Goal: Navigation & Orientation: Find specific page/section

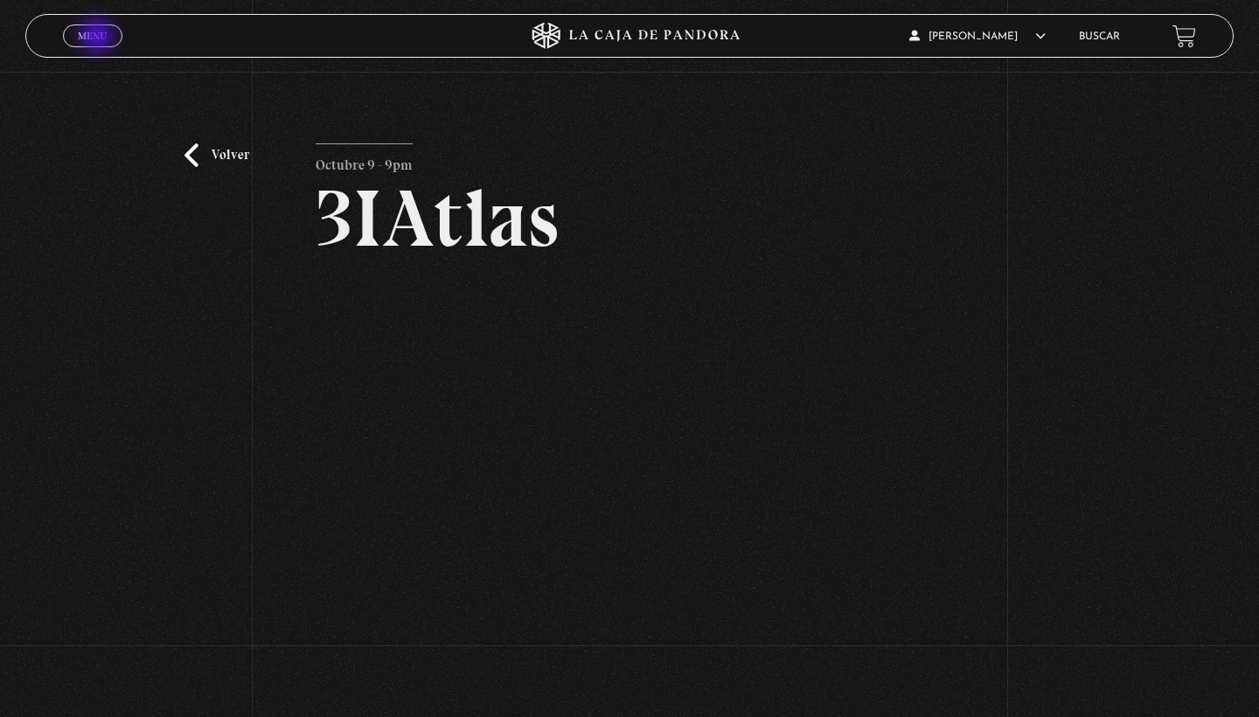
click at [99, 38] on span "Menu" at bounding box center [92, 36] width 29 height 10
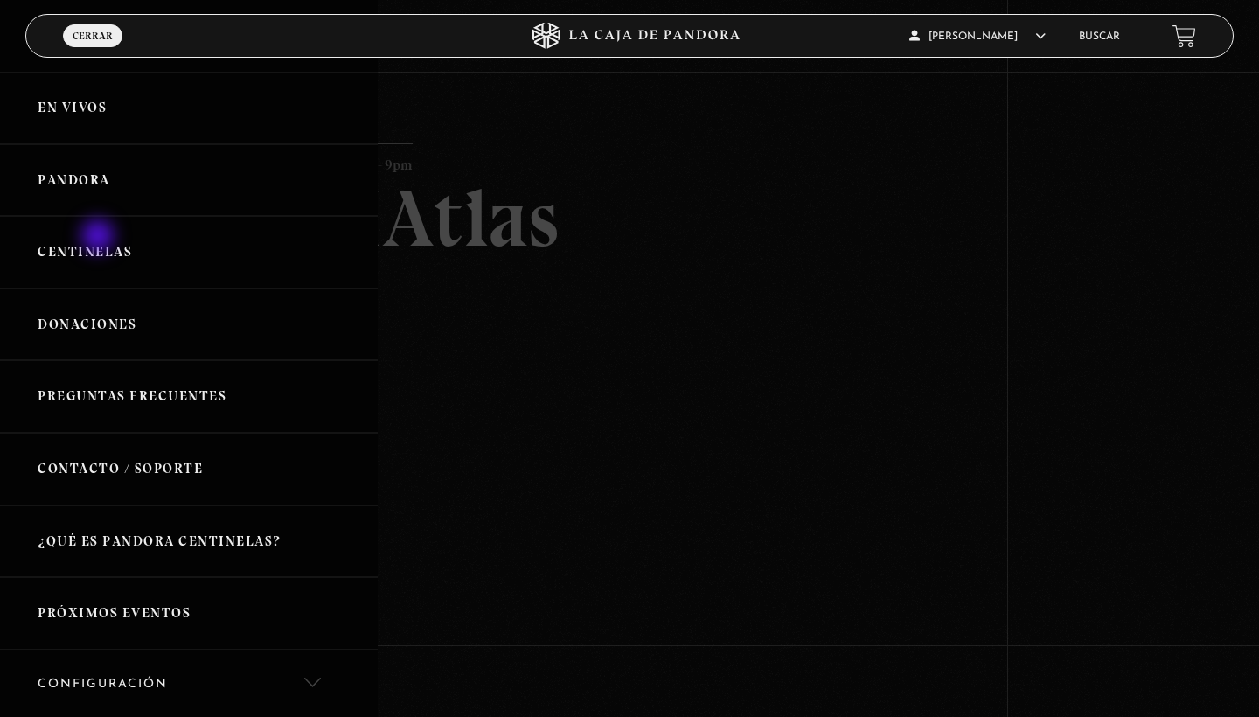
click at [100, 238] on link "Centinelas" at bounding box center [189, 252] width 378 height 73
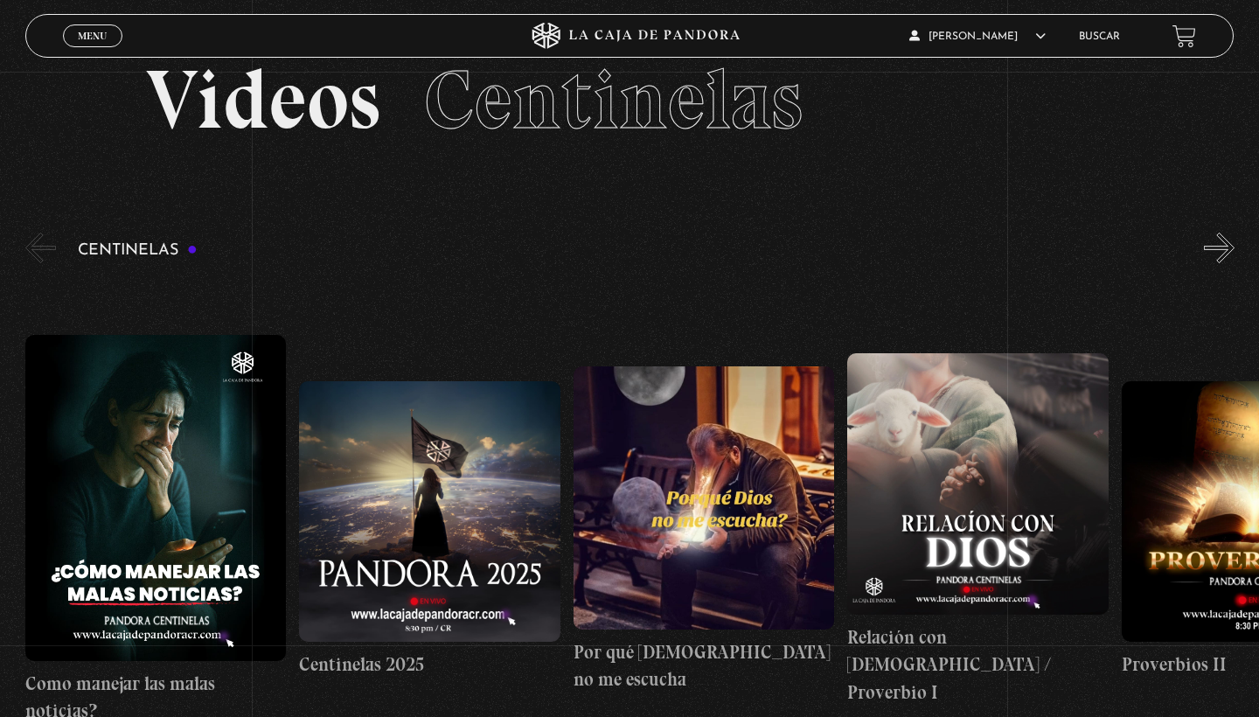
scroll to position [47, 0]
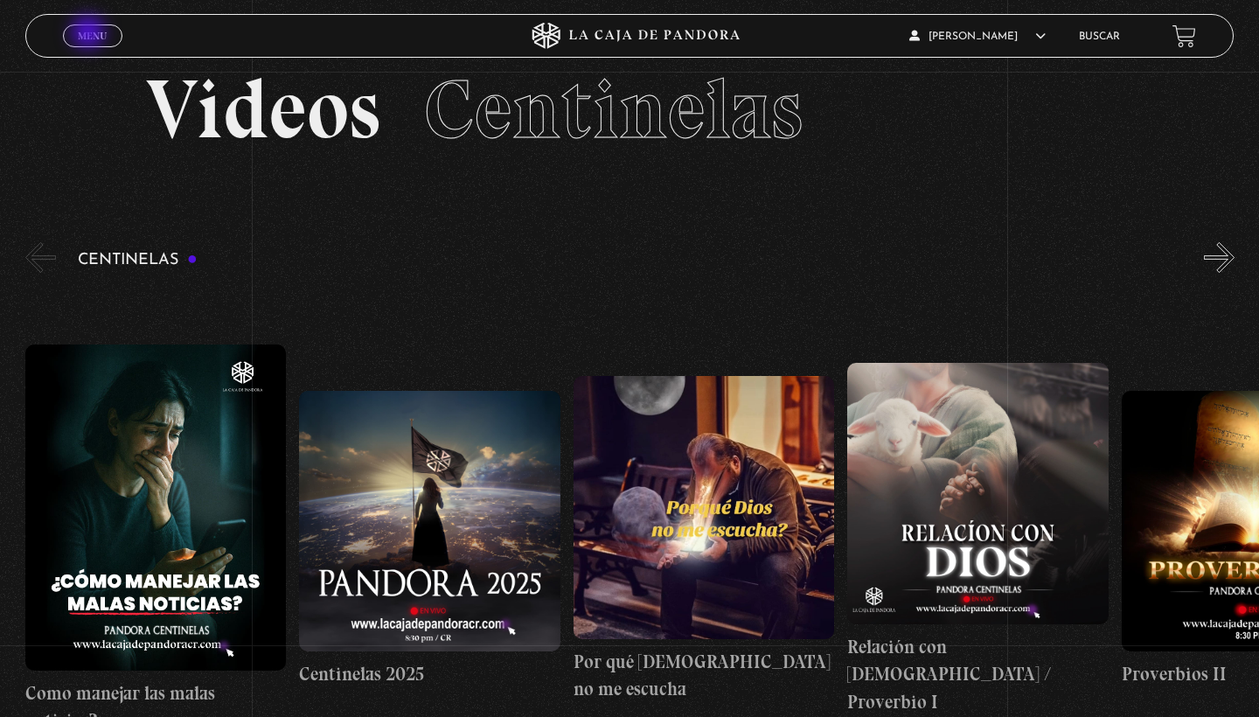
click at [90, 34] on span "Menu" at bounding box center [92, 36] width 29 height 10
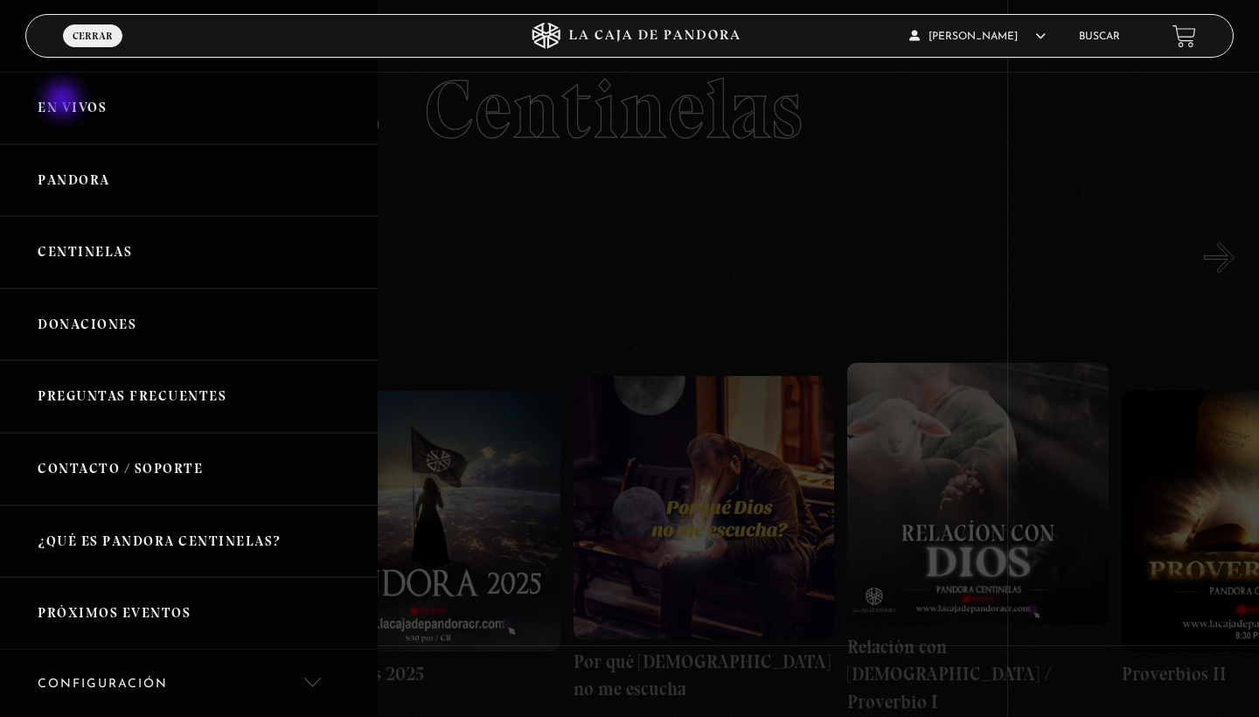
click at [64, 101] on link "En vivos" at bounding box center [189, 108] width 378 height 73
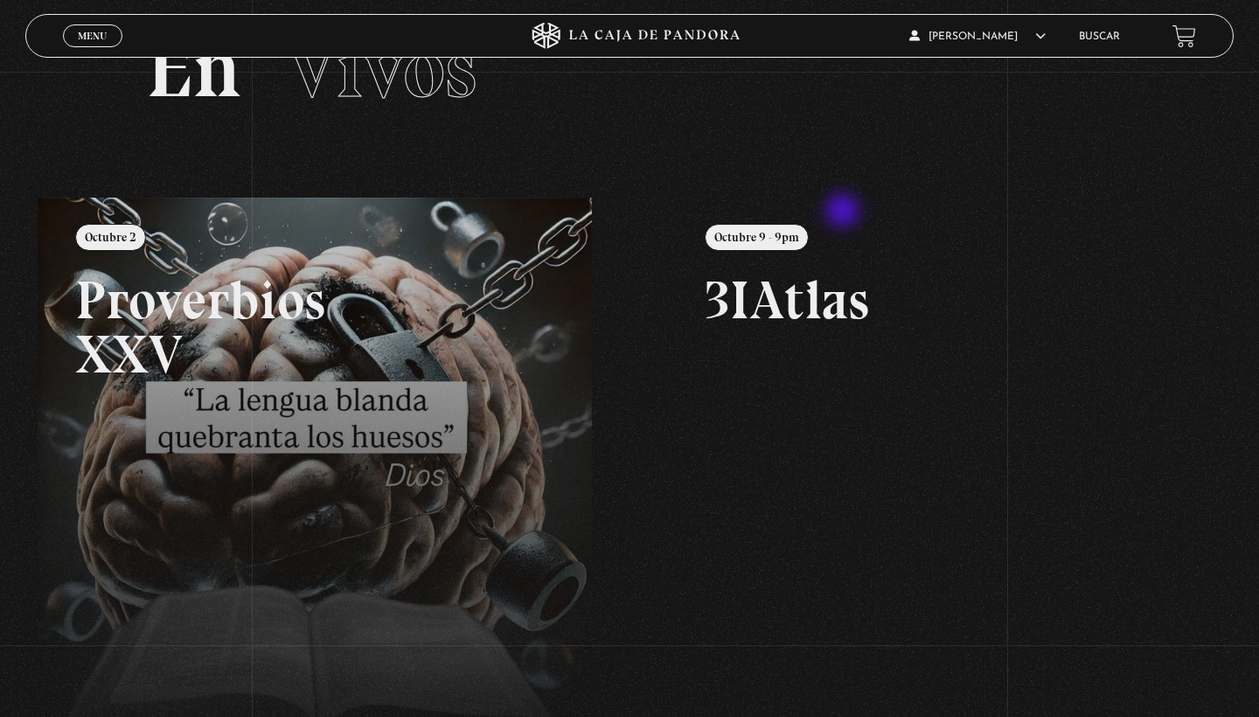
scroll to position [86, 0]
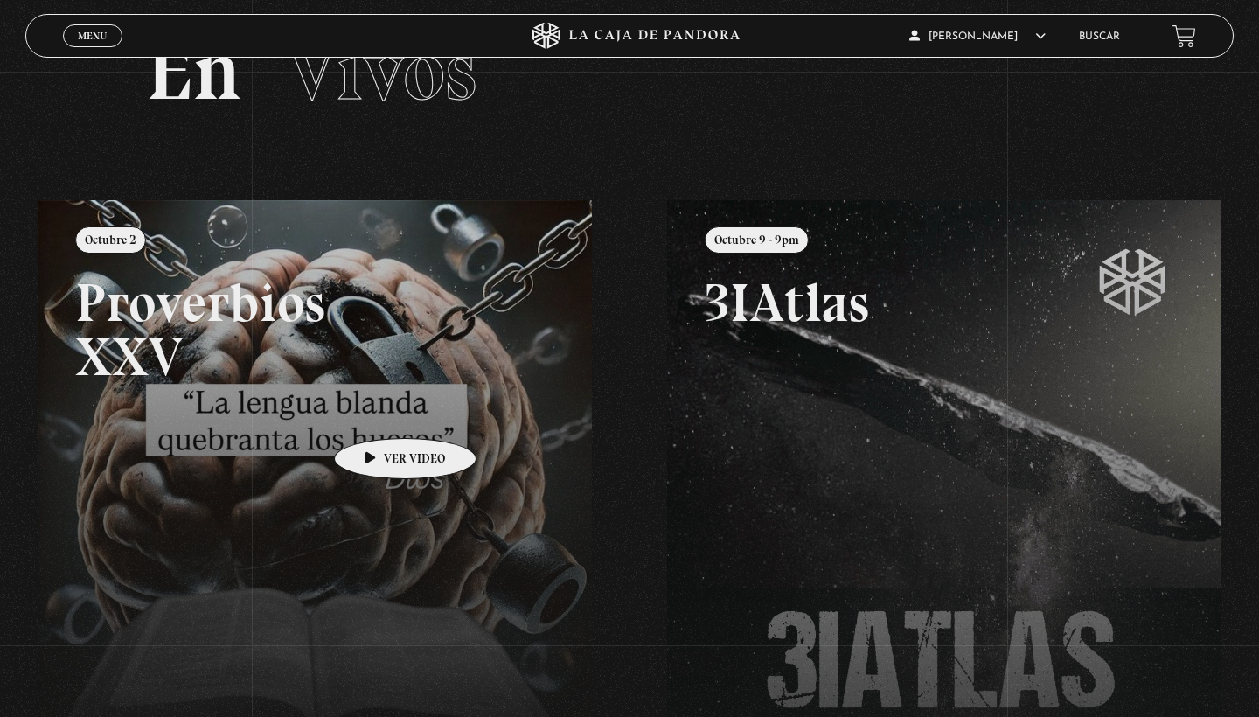
click at [378, 412] on link at bounding box center [667, 558] width 1259 height 717
